Goal: Use online tool/utility: Utilize a website feature to perform a specific function

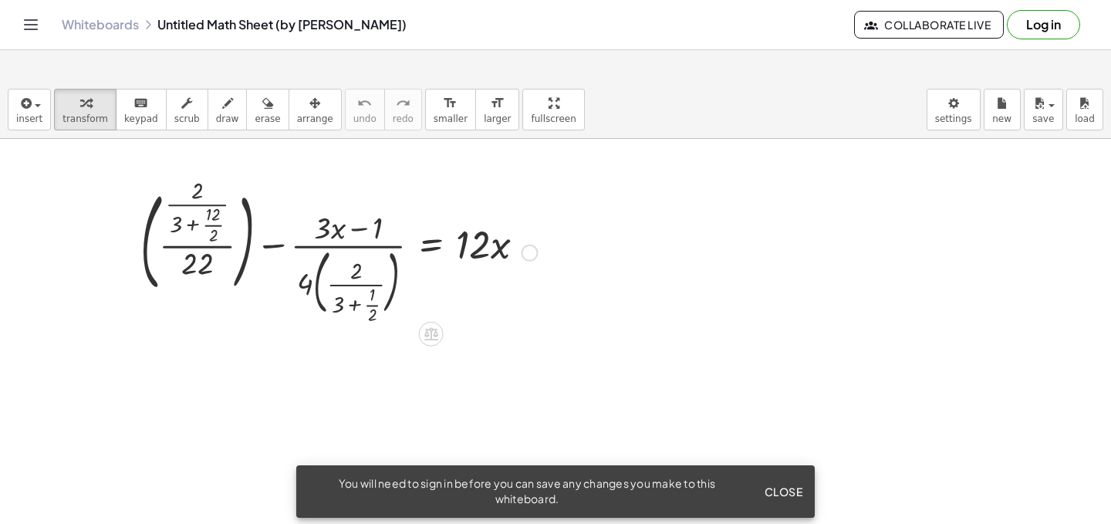
click at [248, 241] on div at bounding box center [339, 251] width 412 height 137
click at [208, 218] on div at bounding box center [358, 251] width 374 height 147
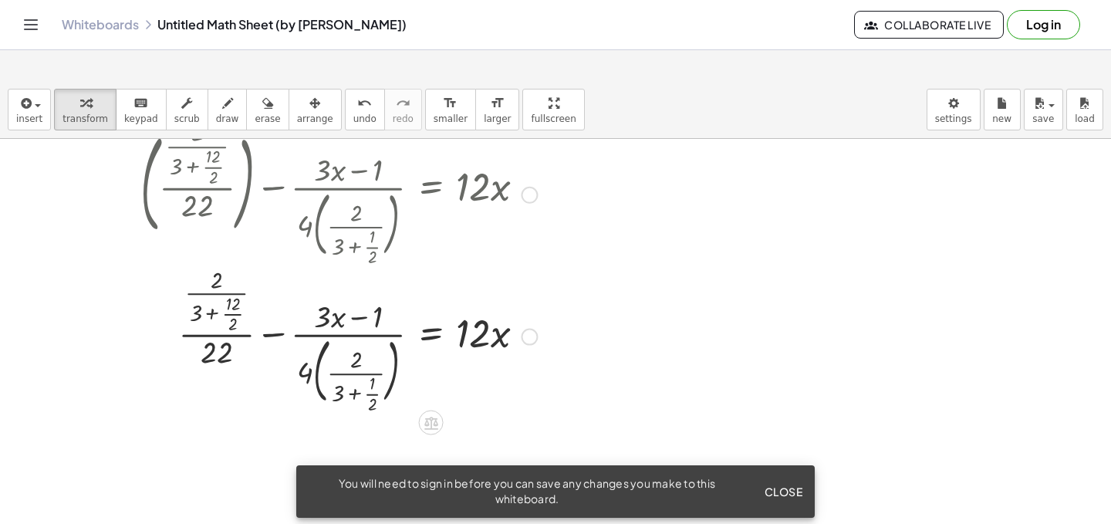
scroll to position [73, 0]
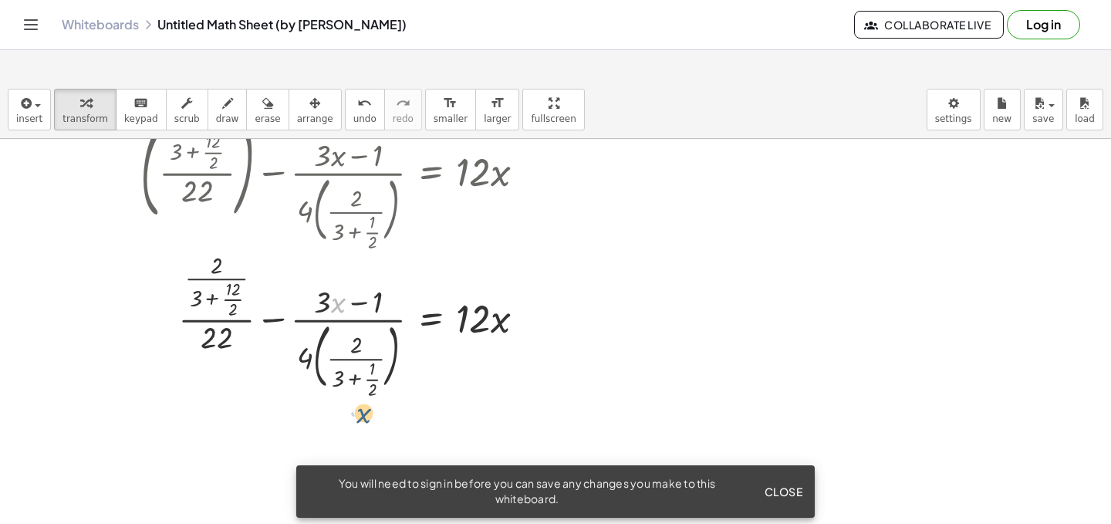
drag, startPoint x: 335, startPoint y: 282, endPoint x: 361, endPoint y: 394, distance: 114.2
click at [361, 394] on div "+ ( · · 2 · ( + 3 + · 12 · 2 ) · 22 ) − · ( + · 3 · x − 1 ) · 4 · ( · 2 · ( + 3…" at bounding box center [555, 457] width 1111 height 783
drag, startPoint x: 346, startPoint y: 354, endPoint x: 300, endPoint y: 253, distance: 110.9
click at [300, 253] on div at bounding box center [339, 321] width 412 height 147
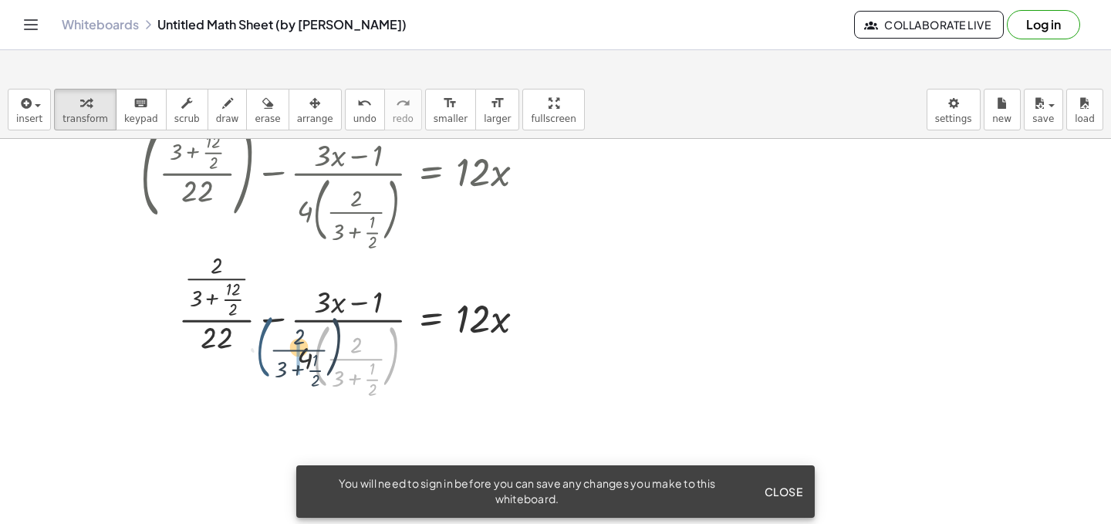
drag, startPoint x: 323, startPoint y: 324, endPoint x: 266, endPoint y: 313, distance: 57.4
click at [265, 314] on div at bounding box center [339, 321] width 412 height 147
click at [380, 326] on div at bounding box center [339, 321] width 412 height 147
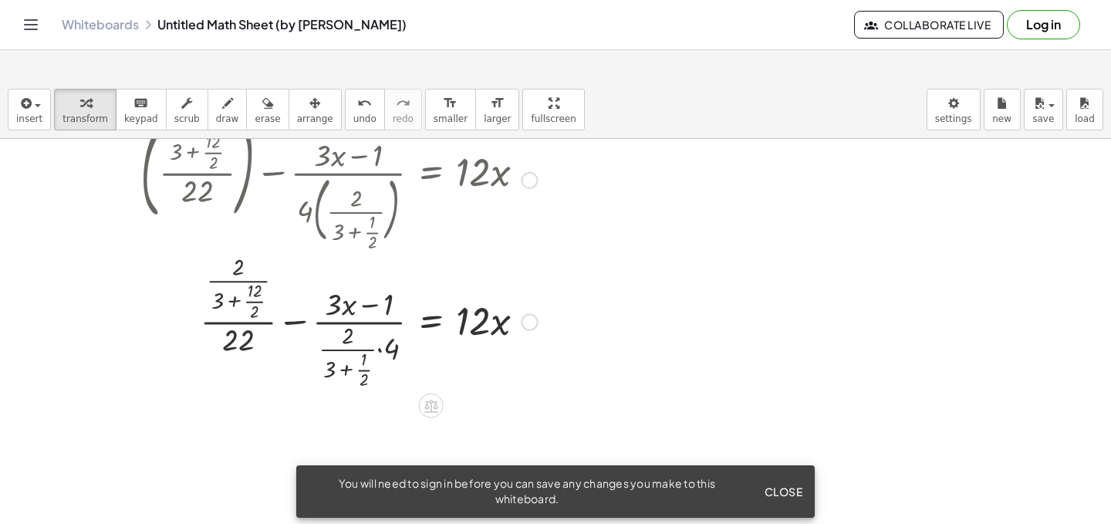
click at [392, 322] on div at bounding box center [339, 320] width 412 height 142
click at [386, 336] on div at bounding box center [339, 320] width 412 height 142
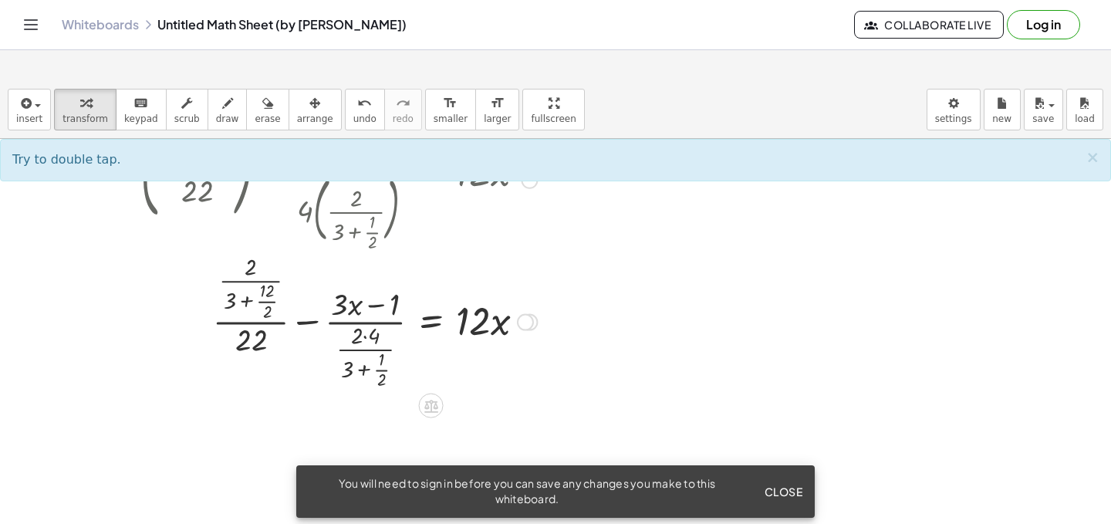
click at [367, 295] on div at bounding box center [339, 320] width 412 height 142
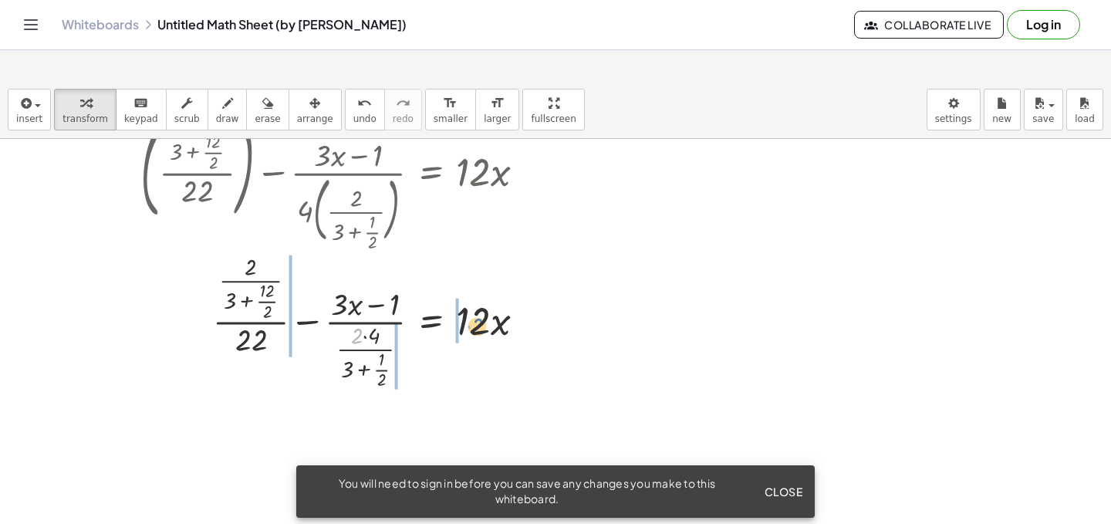
drag, startPoint x: 359, startPoint y: 306, endPoint x: 477, endPoint y: 297, distance: 118.4
click at [477, 297] on div at bounding box center [339, 320] width 412 height 142
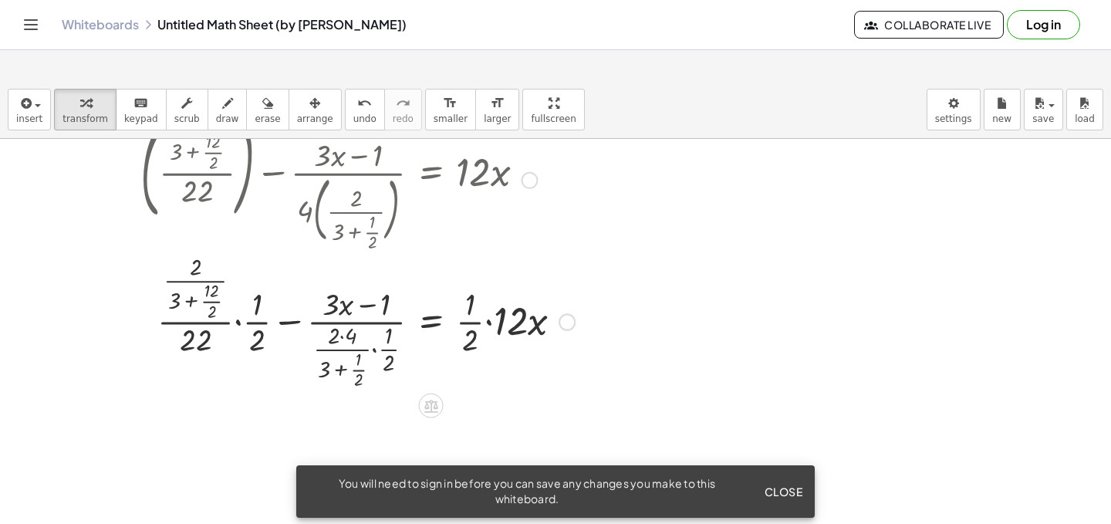
click at [228, 291] on div at bounding box center [358, 320] width 450 height 142
click at [299, 289] on div at bounding box center [358, 320] width 450 height 142
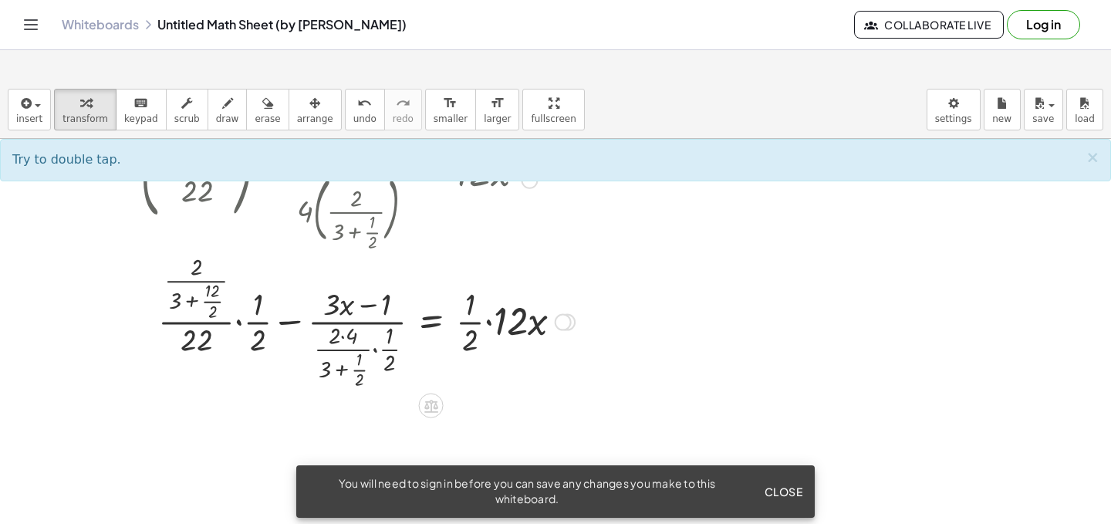
click at [400, 286] on div at bounding box center [358, 320] width 450 height 142
